Goal: Information Seeking & Learning: Learn about a topic

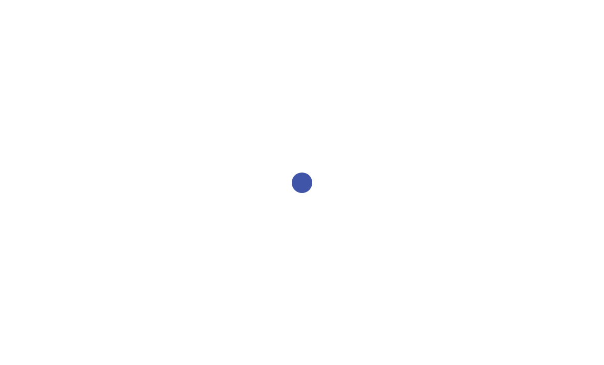
select select "2bed604d-1099-4043-b1bc-2365e8740244"
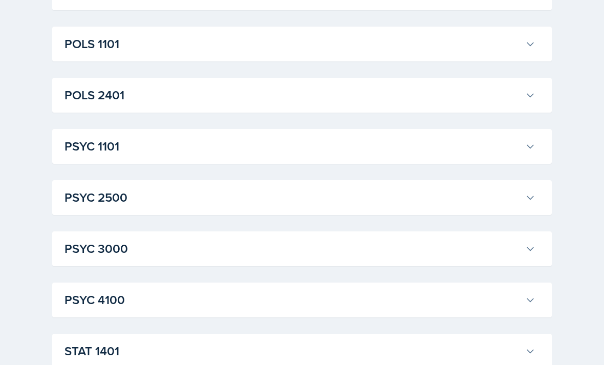
scroll to position [1398, 0]
click at [433, 104] on button "POLS 2401" at bounding box center [299, 95] width 475 height 23
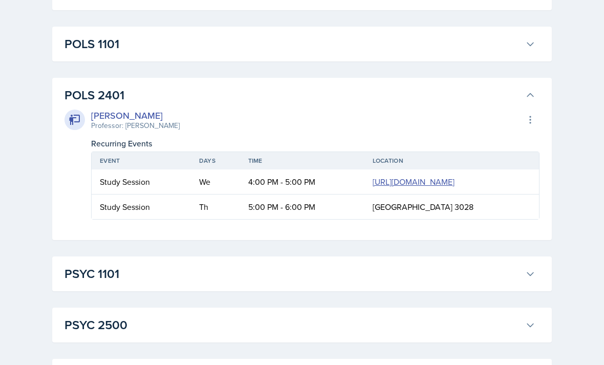
click at [480, 53] on button "POLS 1101" at bounding box center [299, 44] width 475 height 23
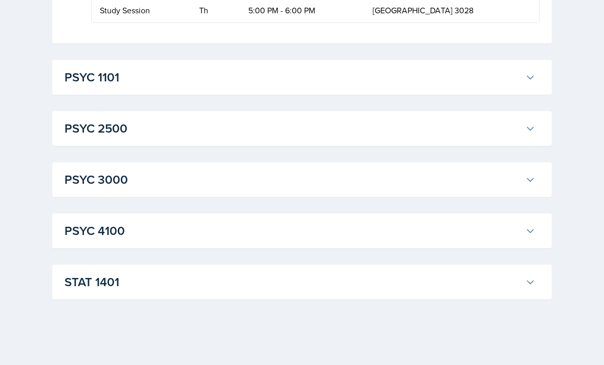
scroll to position [2783, 0]
click at [418, 86] on h3 "PSYC 1101" at bounding box center [292, 77] width 456 height 18
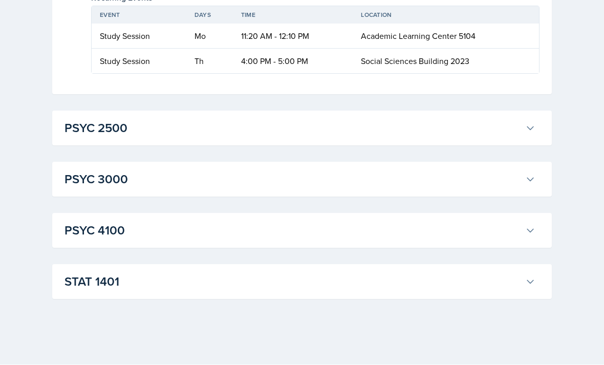
scroll to position [4413, 0]
click at [413, 138] on h3 "PSYC 2500" at bounding box center [292, 128] width 456 height 18
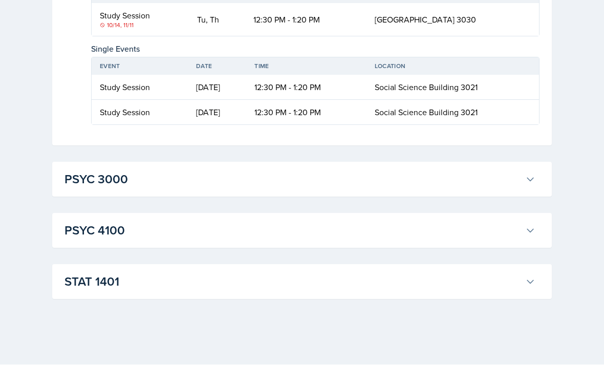
scroll to position [4950, 0]
click at [391, 189] on h3 "PSYC 3000" at bounding box center [292, 179] width 456 height 18
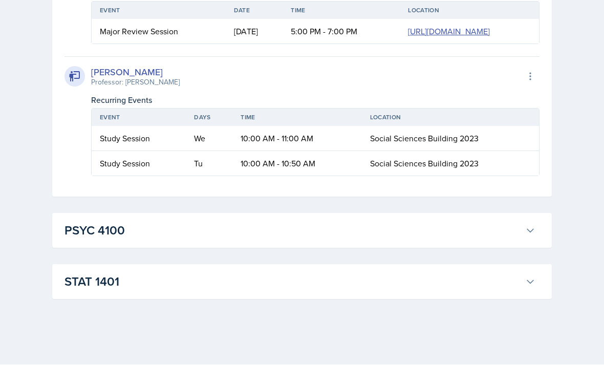
scroll to position [5552, 0]
click at [364, 240] on h3 "PSYC 4100" at bounding box center [292, 230] width 456 height 18
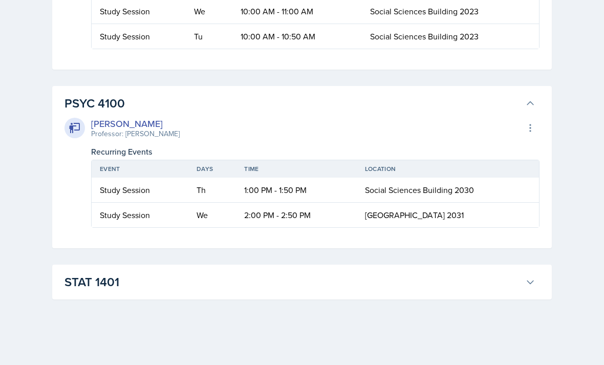
scroll to position [5679, 0]
click at [336, 293] on button "STAT 1401" at bounding box center [299, 282] width 475 height 23
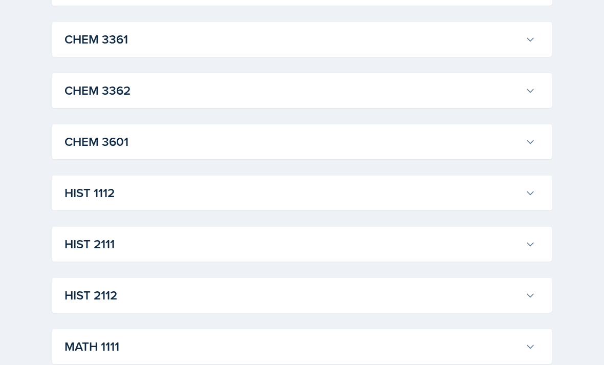
scroll to position [0, 0]
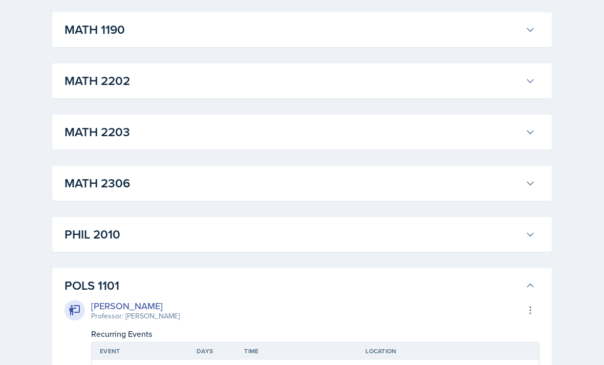
click at [306, 233] on h3 "PHIL 2010" at bounding box center [292, 234] width 456 height 18
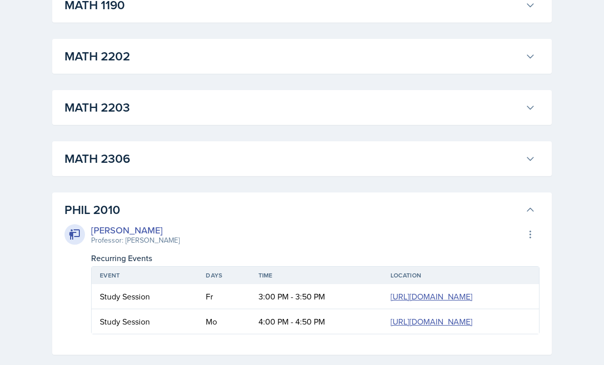
scroll to position [1180, 0]
click at [470, 158] on h3 "MATH 2306" at bounding box center [292, 159] width 456 height 18
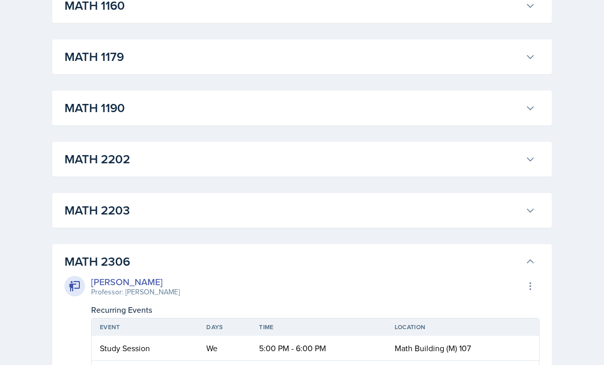
click at [401, 203] on h3 "MATH 2203" at bounding box center [292, 211] width 456 height 18
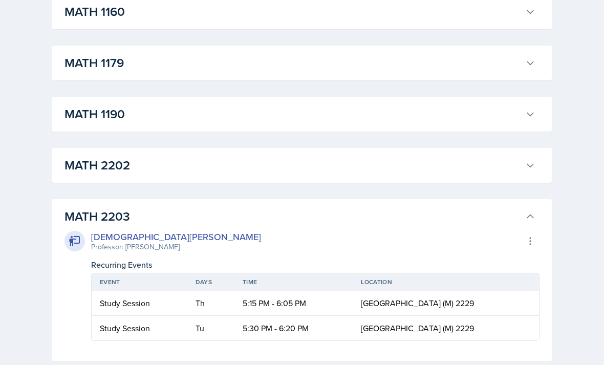
click at [426, 154] on button "MATH 2202" at bounding box center [299, 165] width 475 height 23
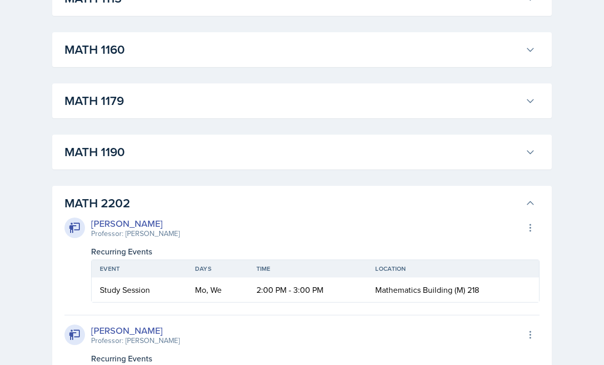
scroll to position [1033, 0]
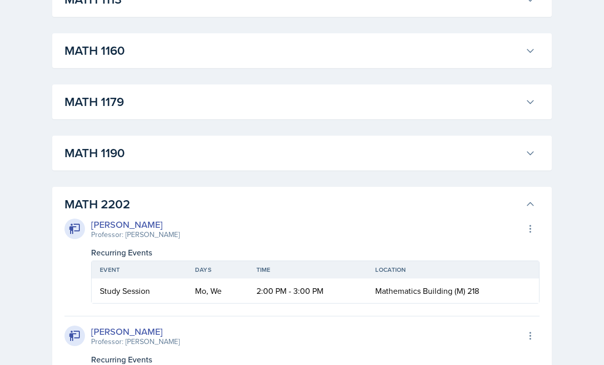
click at [417, 152] on h3 "MATH 1190" at bounding box center [292, 153] width 456 height 18
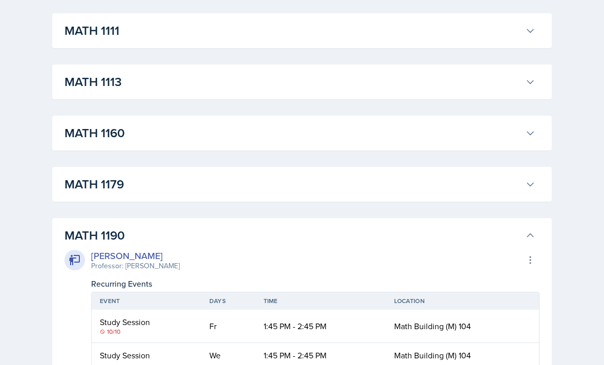
scroll to position [903, 0]
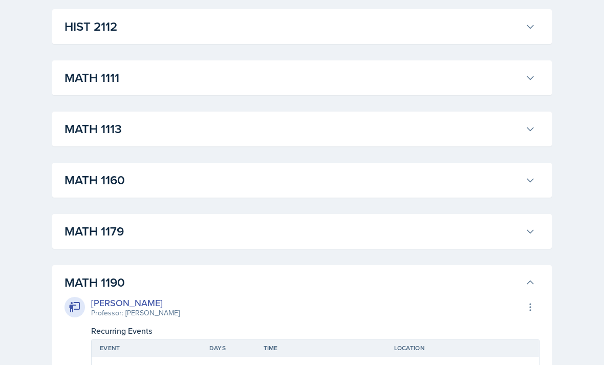
click at [330, 224] on h3 "MATH 1179" at bounding box center [292, 231] width 456 height 18
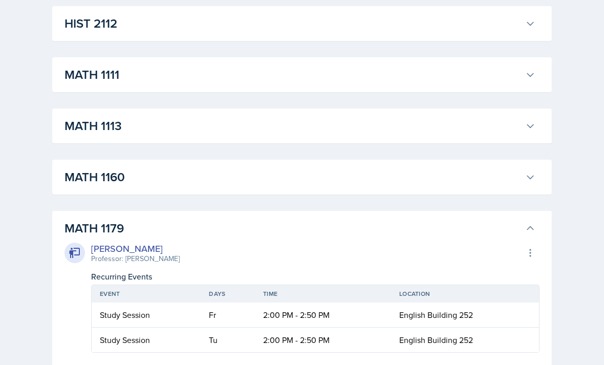
scroll to position [907, 0]
click at [348, 178] on h3 "MATH 1160" at bounding box center [292, 176] width 456 height 18
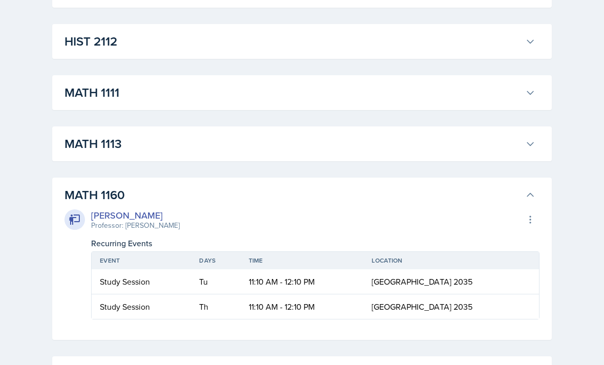
scroll to position [868, 0]
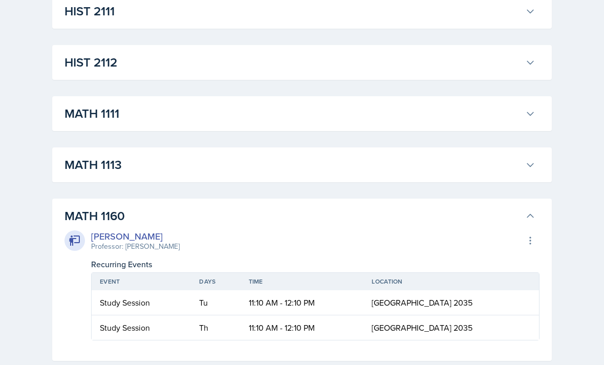
click at [385, 150] on div "MATH 1113 [PERSON_NAME] Professor: [PERSON_NAME] Export to Google Calendar Recu…" at bounding box center [301, 164] width 499 height 35
click at [398, 158] on h3 "MATH 1113" at bounding box center [292, 165] width 456 height 18
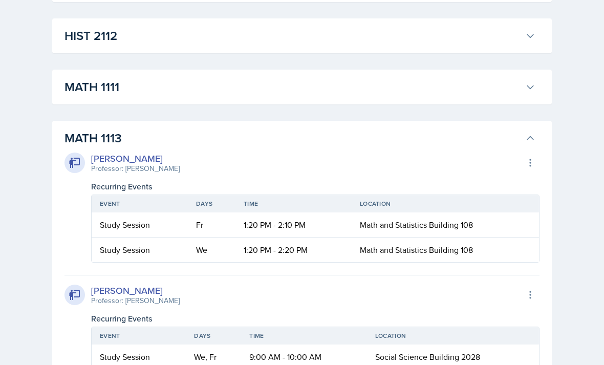
scroll to position [892, 0]
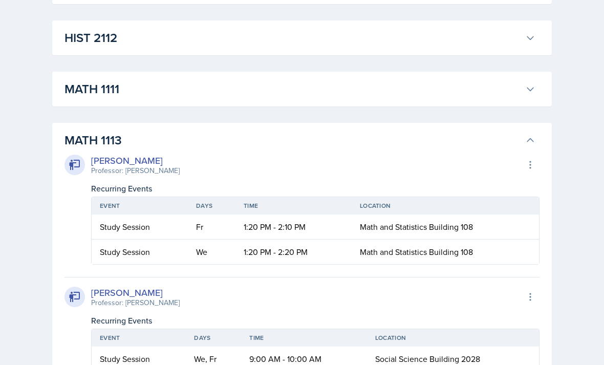
click at [410, 99] on button "MATH 1111" at bounding box center [299, 89] width 475 height 23
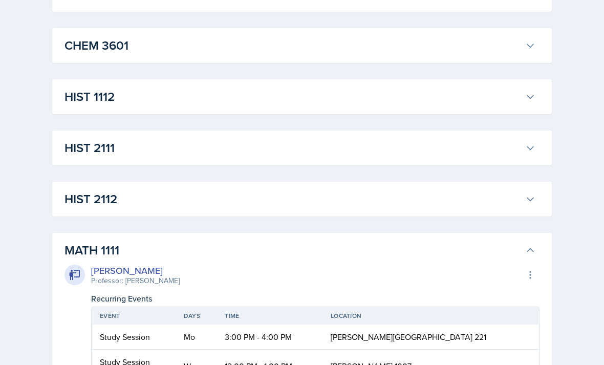
scroll to position [736, 0]
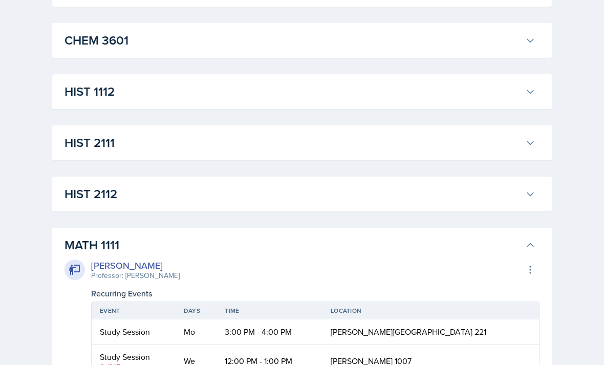
click at [327, 197] on h3 "HIST 2112" at bounding box center [292, 194] width 456 height 18
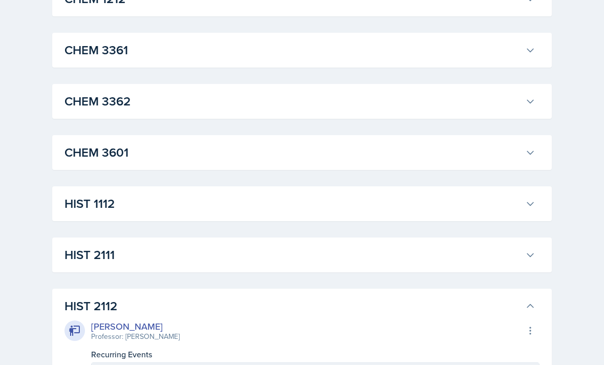
click at [263, 250] on h3 "HIST 2111" at bounding box center [292, 255] width 456 height 18
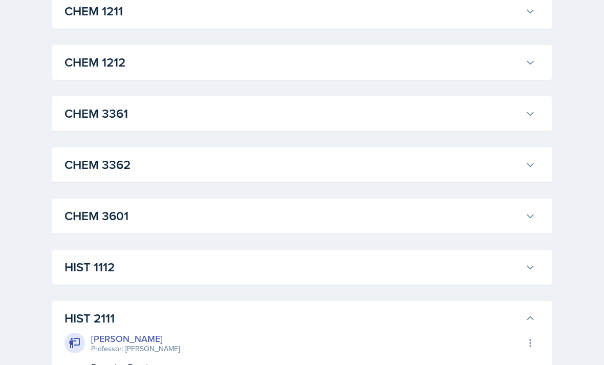
scroll to position [585, 0]
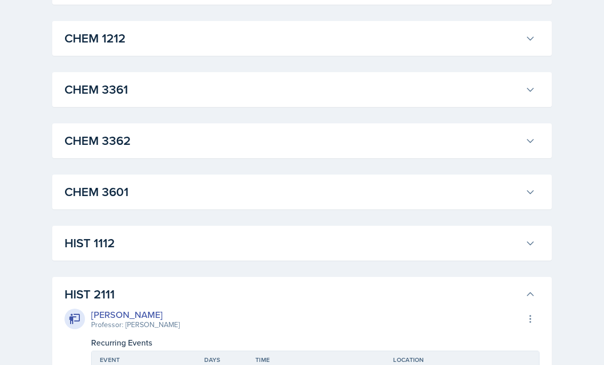
click at [381, 254] on button "HIST 1112" at bounding box center [299, 243] width 475 height 23
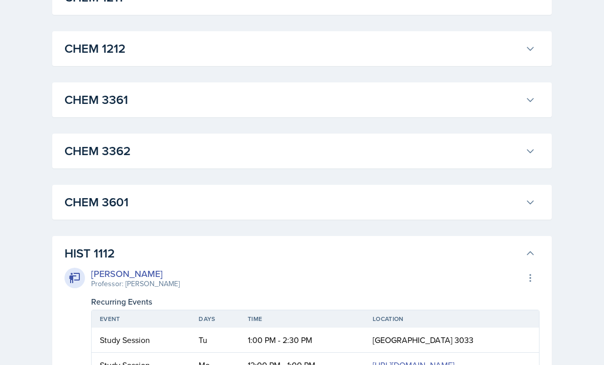
scroll to position [564, 0]
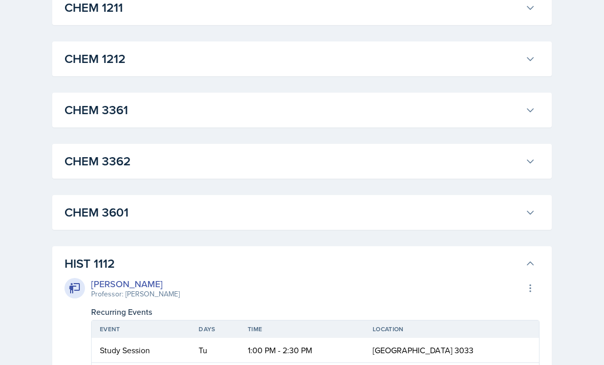
click at [367, 209] on h3 "CHEM 3601" at bounding box center [292, 212] width 456 height 18
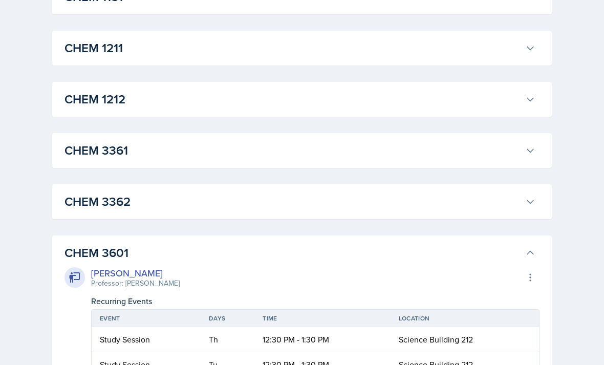
scroll to position [500, 0]
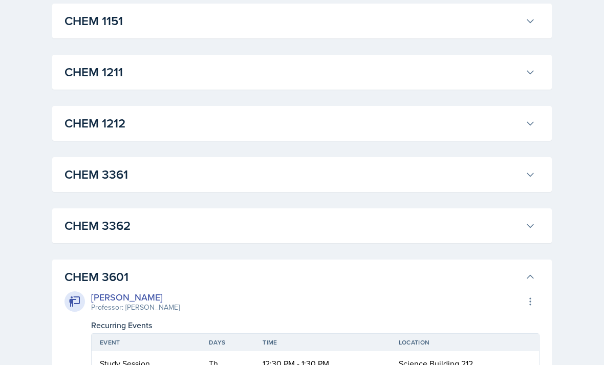
click at [372, 215] on button "CHEM 3362" at bounding box center [299, 225] width 475 height 23
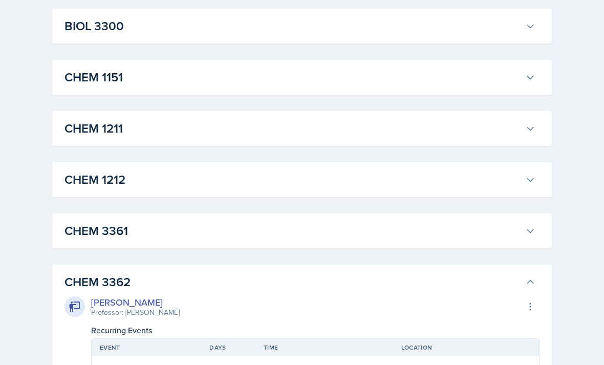
click at [391, 231] on h3 "CHEM 3361" at bounding box center [292, 230] width 456 height 18
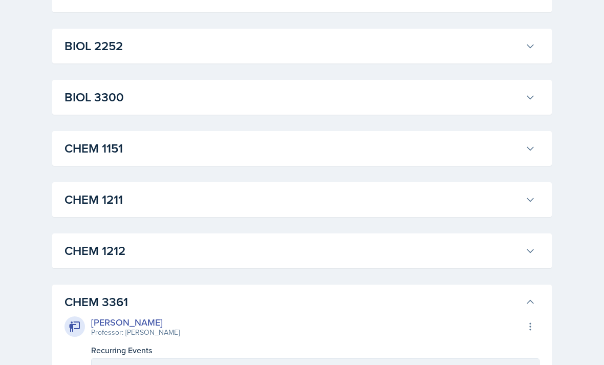
click at [383, 243] on h3 "CHEM 1212" at bounding box center [292, 250] width 456 height 18
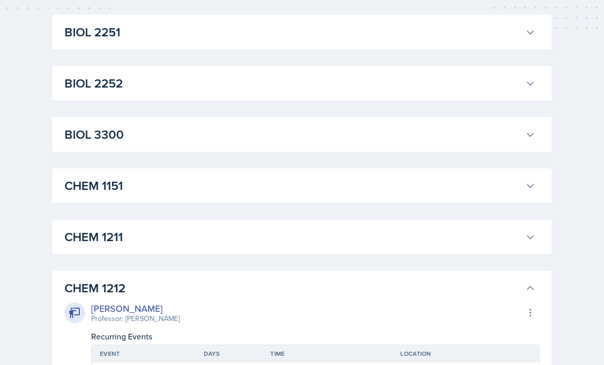
click at [373, 231] on h3 "CHEM 1211" at bounding box center [292, 237] width 456 height 18
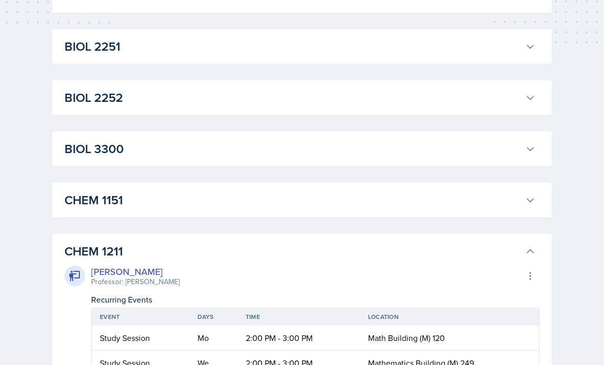
click at [401, 199] on h3 "CHEM 1151" at bounding box center [292, 200] width 456 height 18
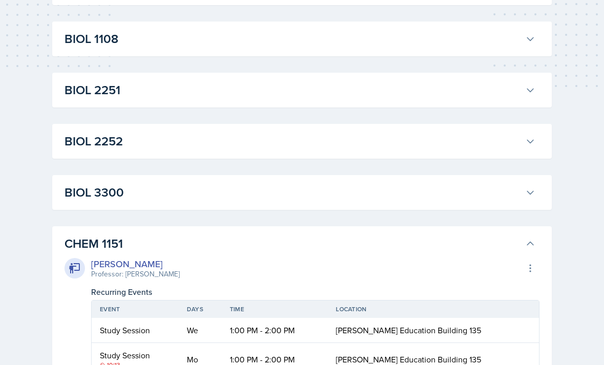
click at [405, 192] on h3 "BIOL 3300" at bounding box center [292, 193] width 456 height 18
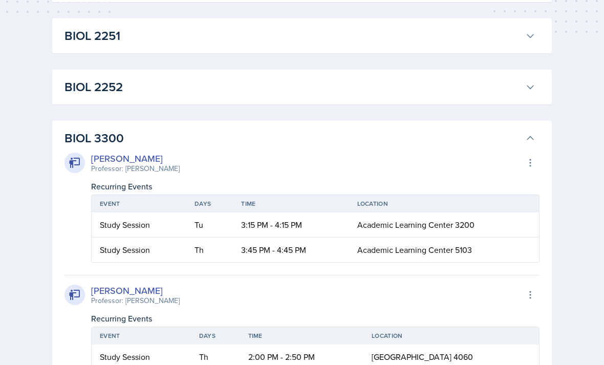
scroll to position [332, 0]
click at [525, 94] on button "BIOL 2252" at bounding box center [299, 86] width 475 height 23
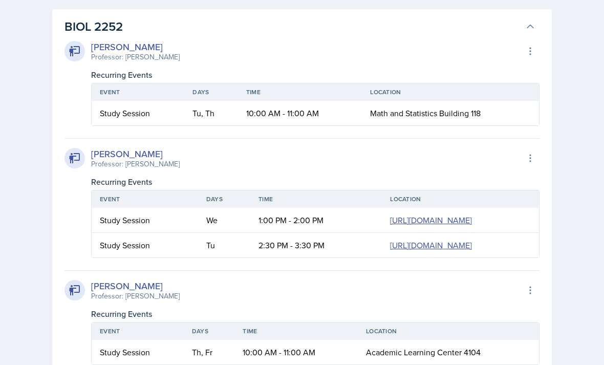
scroll to position [384, 0]
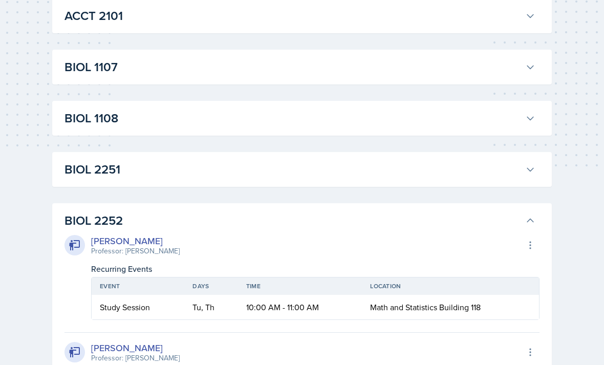
click at [433, 169] on h3 "BIOL 2251" at bounding box center [292, 170] width 456 height 18
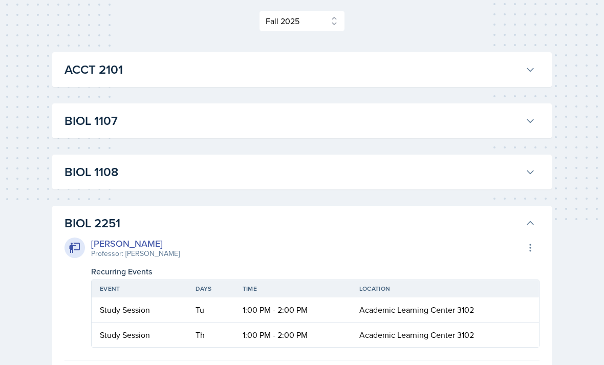
scroll to position [144, 0]
click at [442, 171] on h3 "BIOL 1108" at bounding box center [292, 172] width 456 height 18
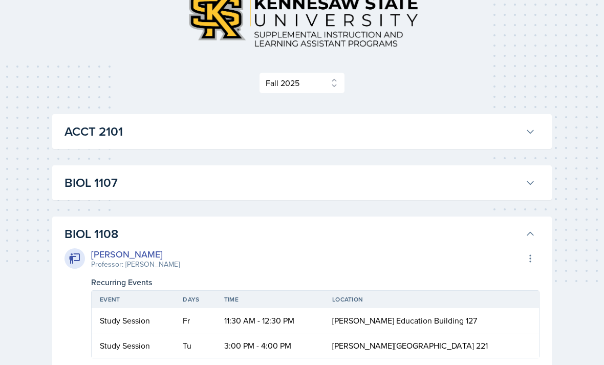
click at [430, 192] on button "BIOL 1107" at bounding box center [299, 183] width 475 height 23
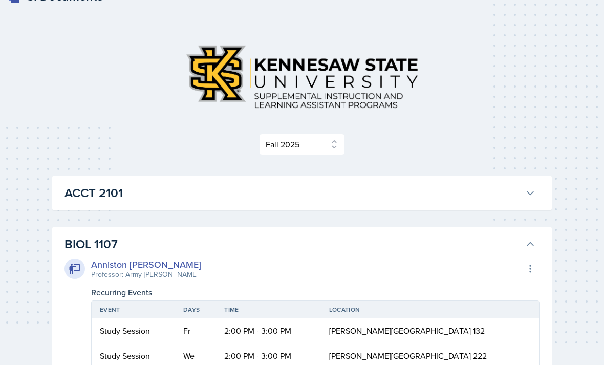
click at [416, 200] on h3 "ACCT 2101" at bounding box center [292, 193] width 456 height 18
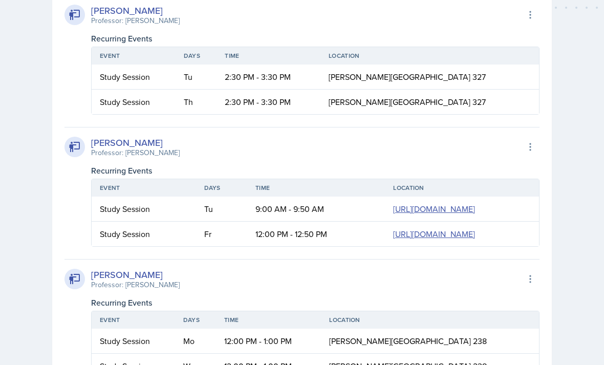
scroll to position [0, 0]
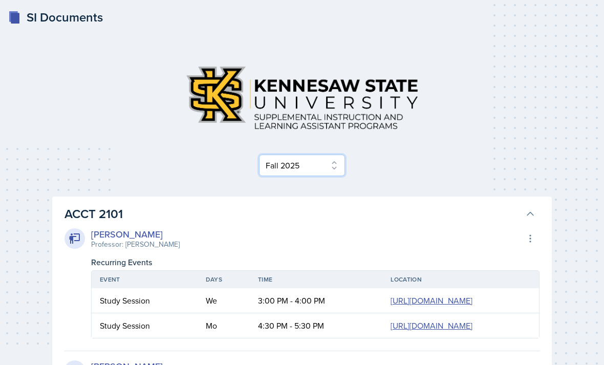
click at [328, 162] on select "Select Semester Fall 2025 Summer 2025 Spring 2025 Fall 2024 Summer 2024 Spring …" at bounding box center [302, 164] width 86 height 21
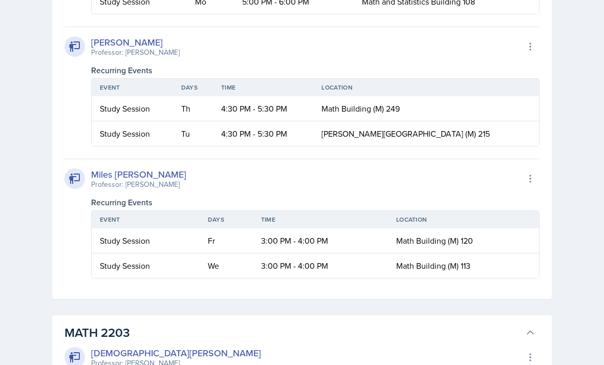
scroll to position [15968, 0]
